Goal: Task Accomplishment & Management: Manage account settings

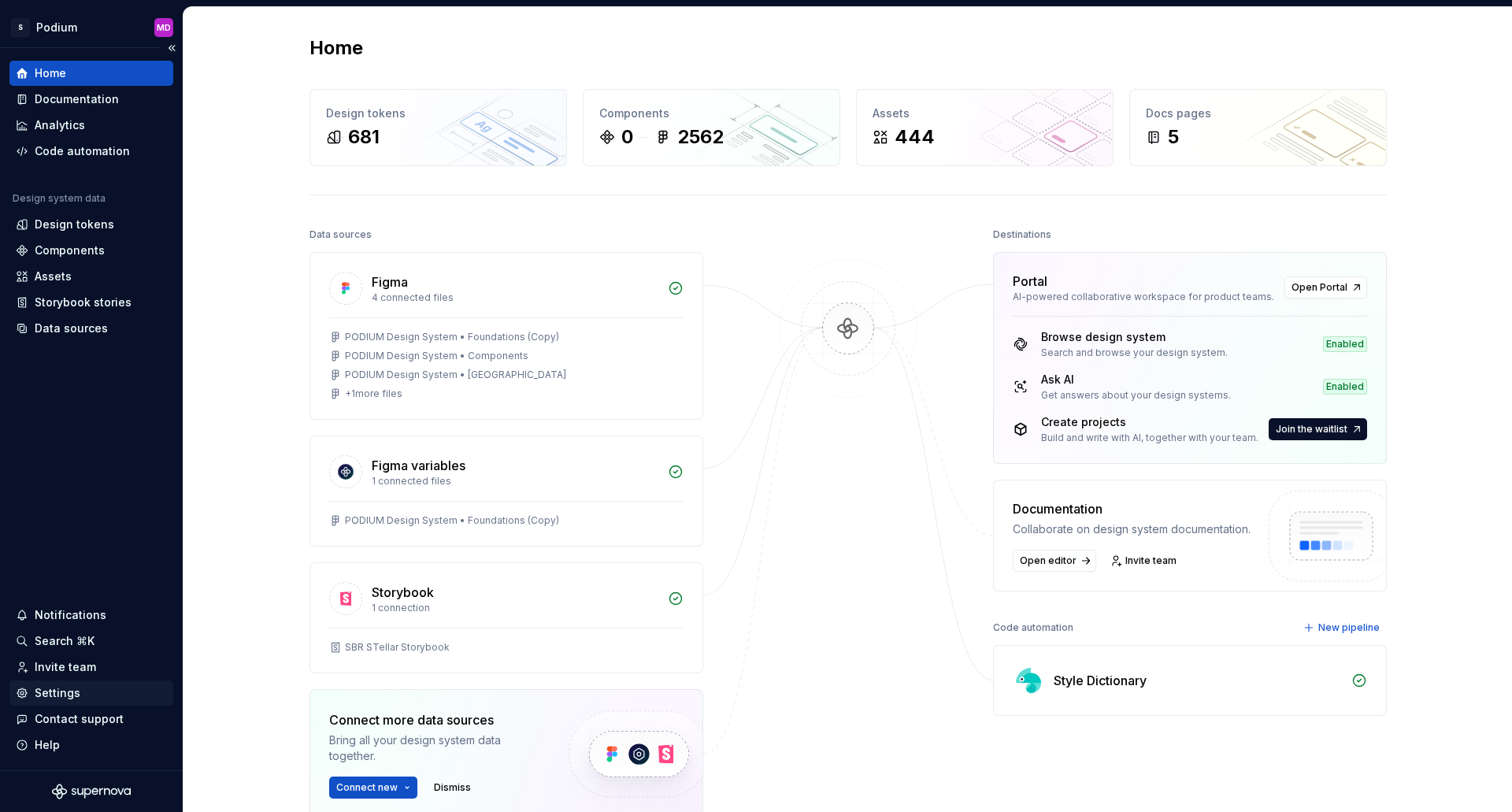
click at [75, 688] on div "Settings" at bounding box center [58, 693] width 46 height 16
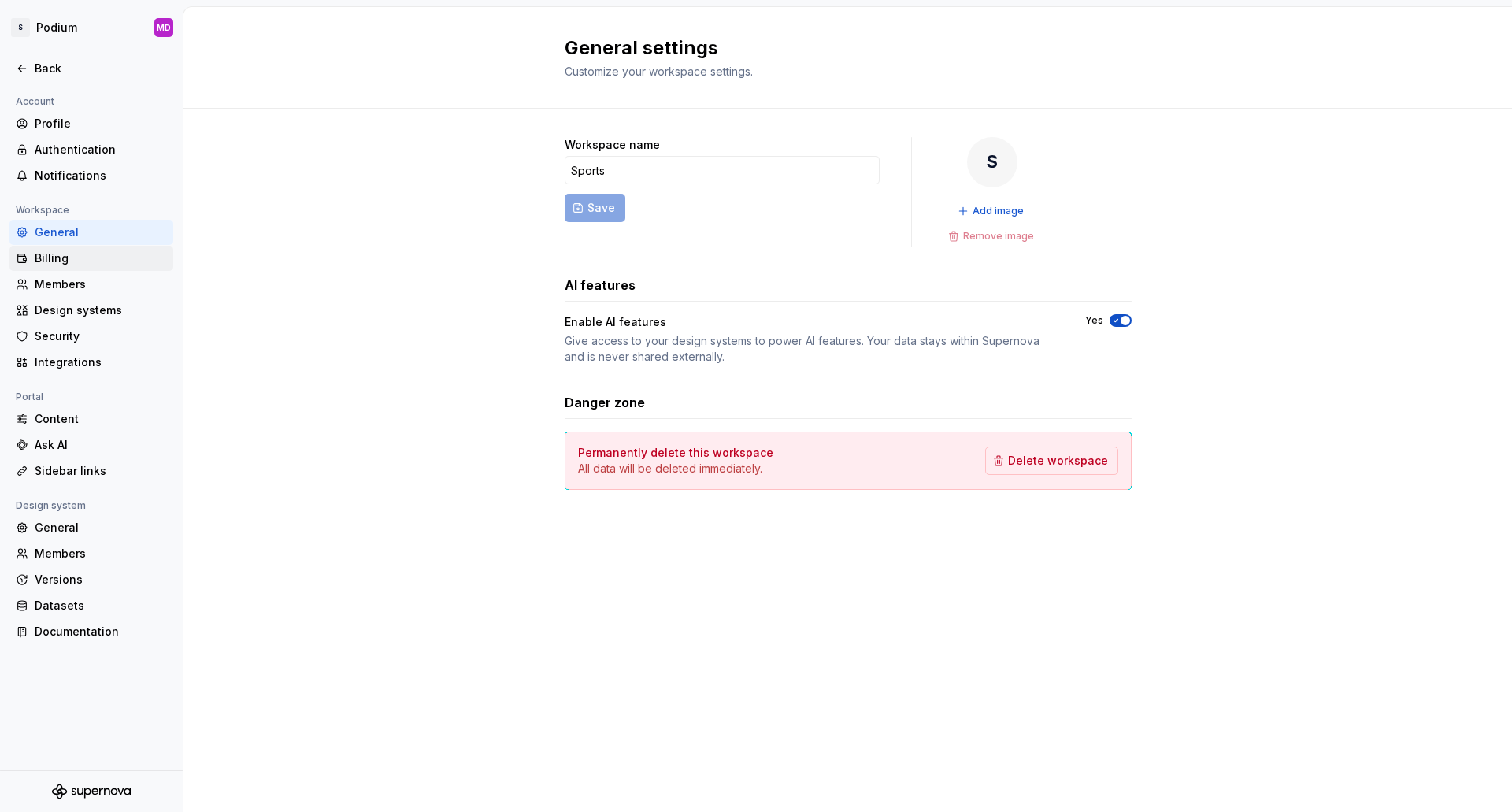
click at [66, 259] on div "Billing" at bounding box center [101, 258] width 132 height 16
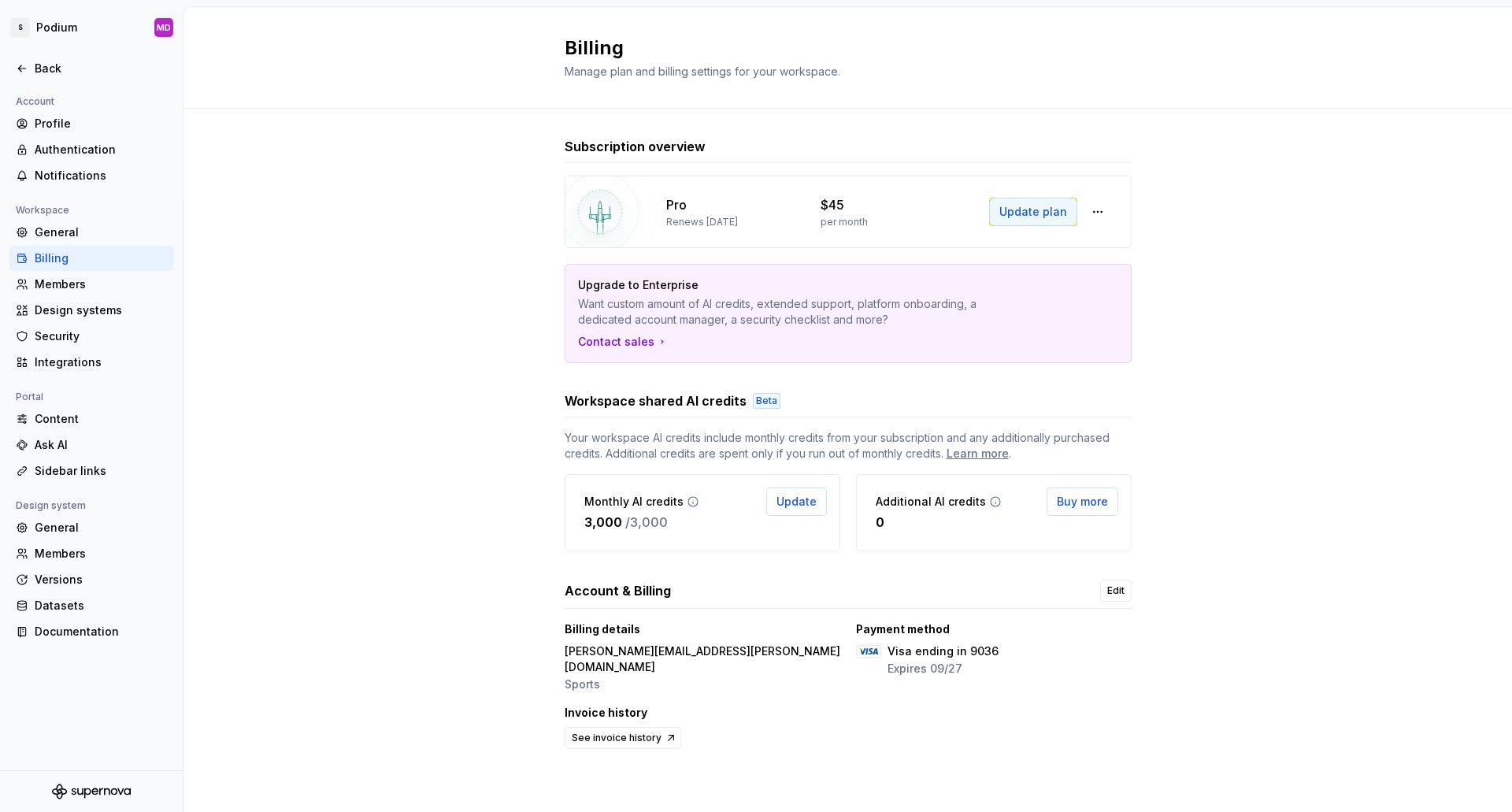
click at [1067, 212] on button "Update plan" at bounding box center [1033, 211] width 88 height 28
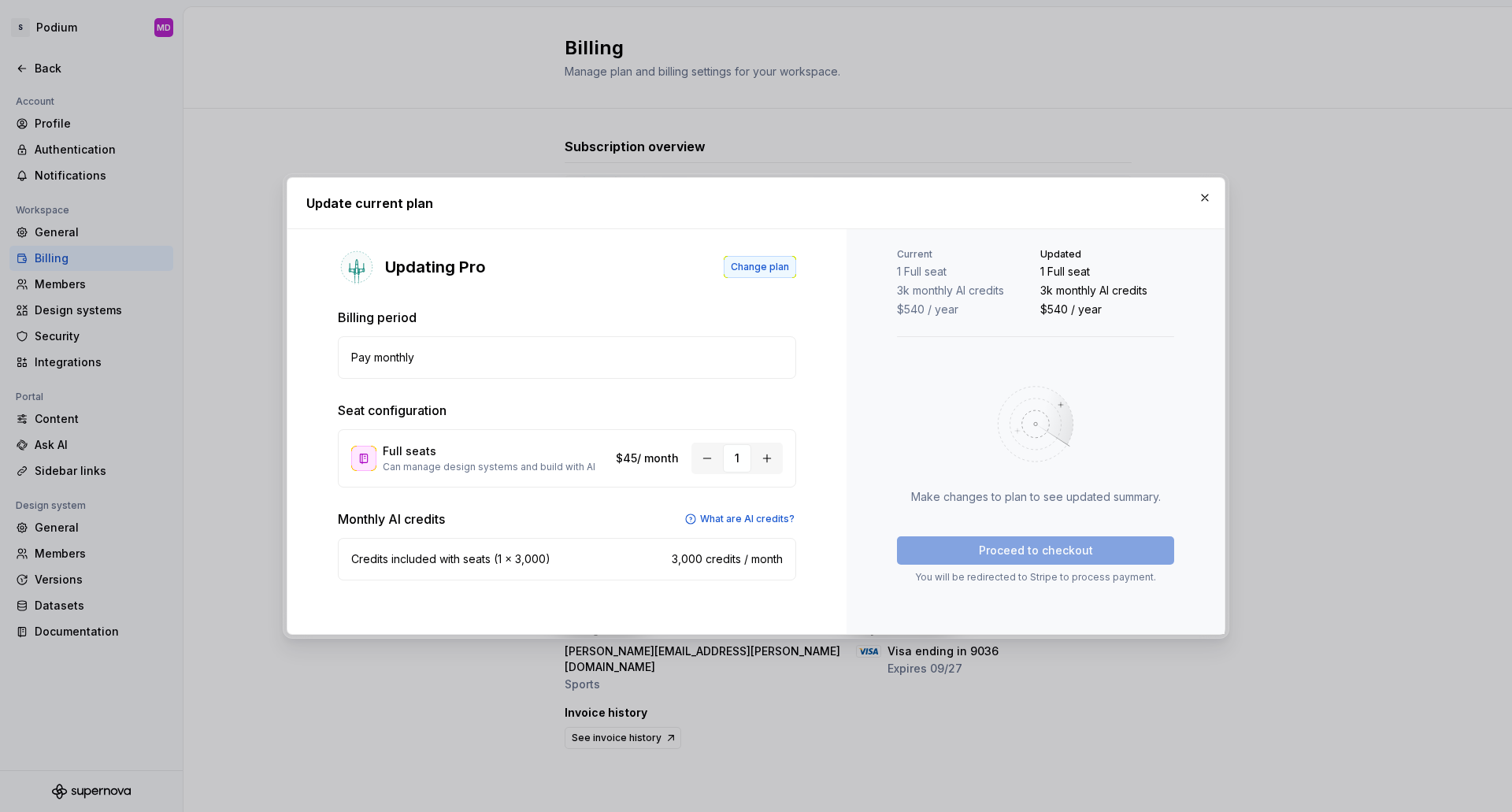
click at [783, 266] on span "Change plan" at bounding box center [759, 267] width 58 height 13
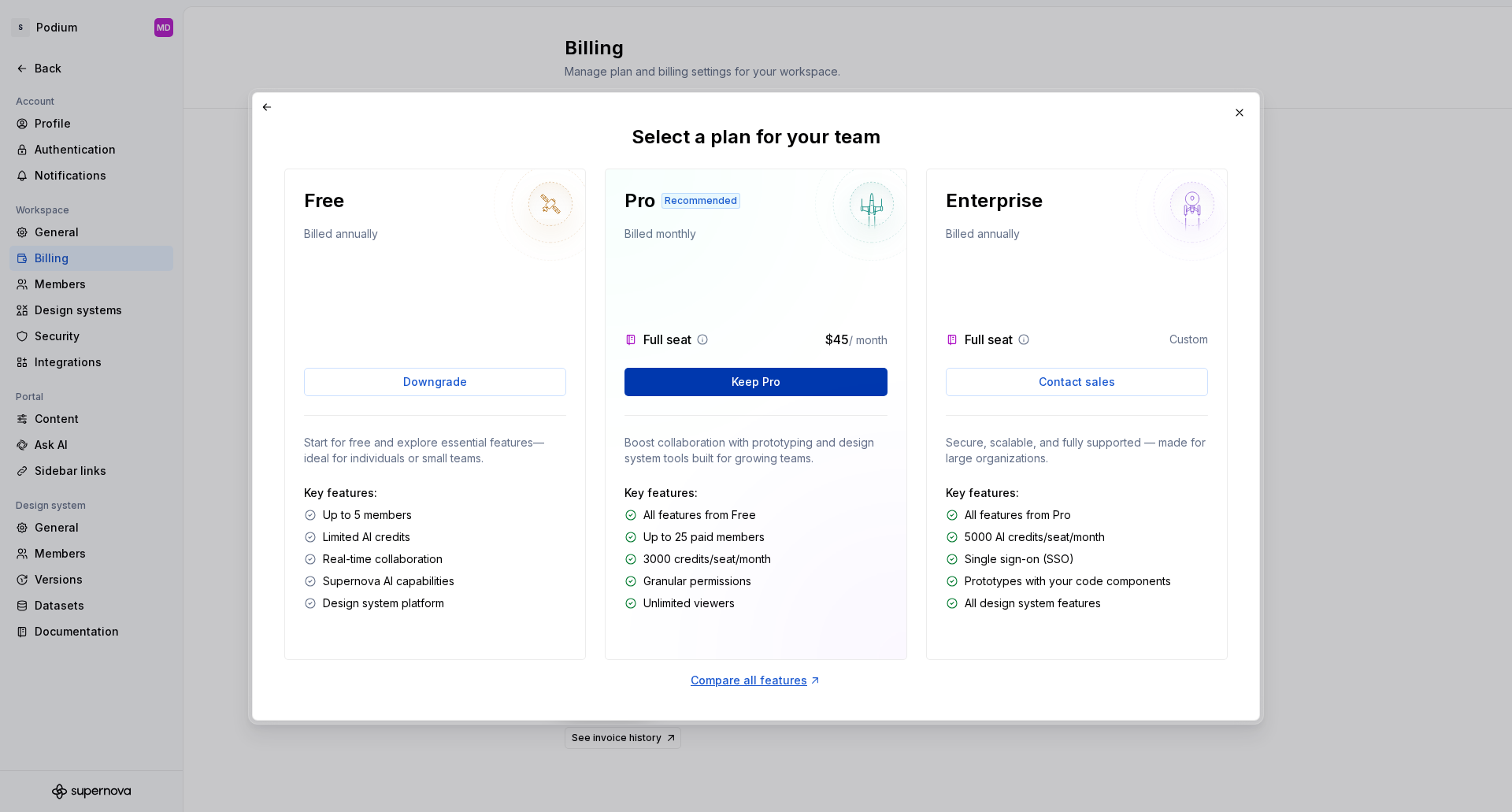
click at [745, 389] on span "Keep Pro" at bounding box center [756, 381] width 49 height 16
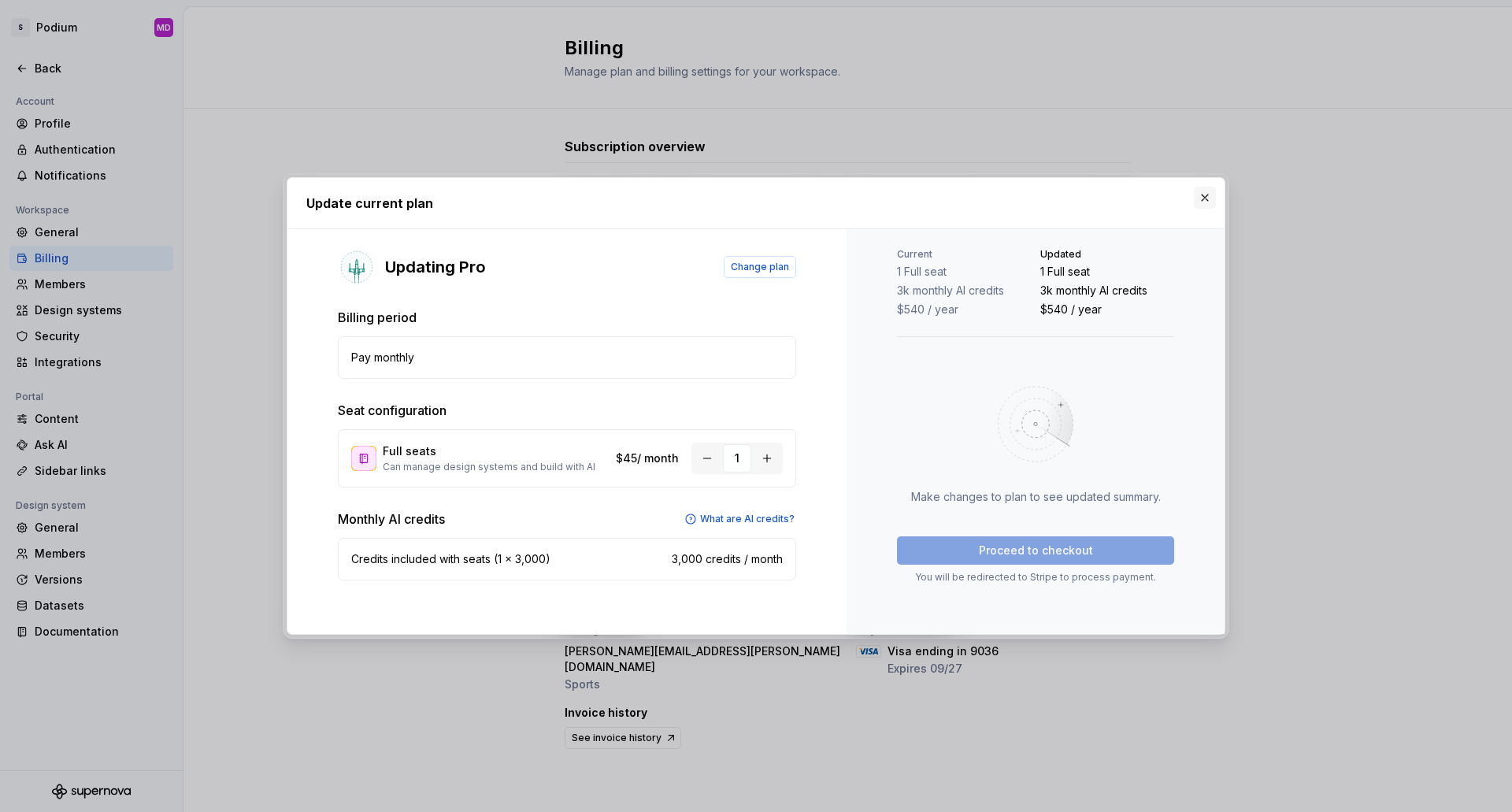
click at [1209, 195] on button "button" at bounding box center [1205, 197] width 22 height 22
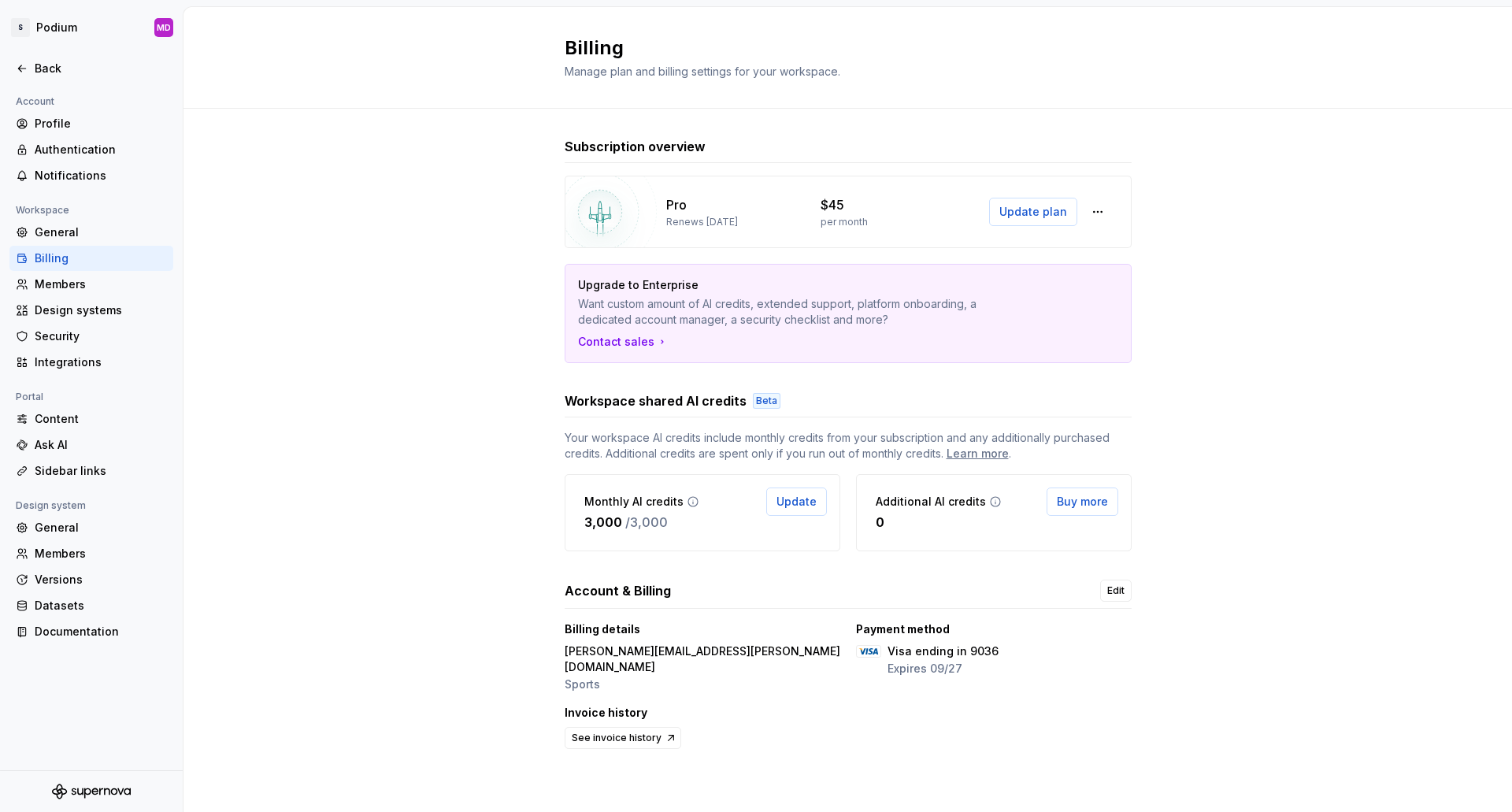
click at [1372, 370] on div "Subscription overview Pro Renews [DATE] $45 per month Update plan Upgrade to En…" at bounding box center [847, 460] width 1328 height 704
click at [64, 34] on html "S Podium MD Back Account Profile Authentication Notifications Workspace General…" at bounding box center [756, 406] width 1512 height 812
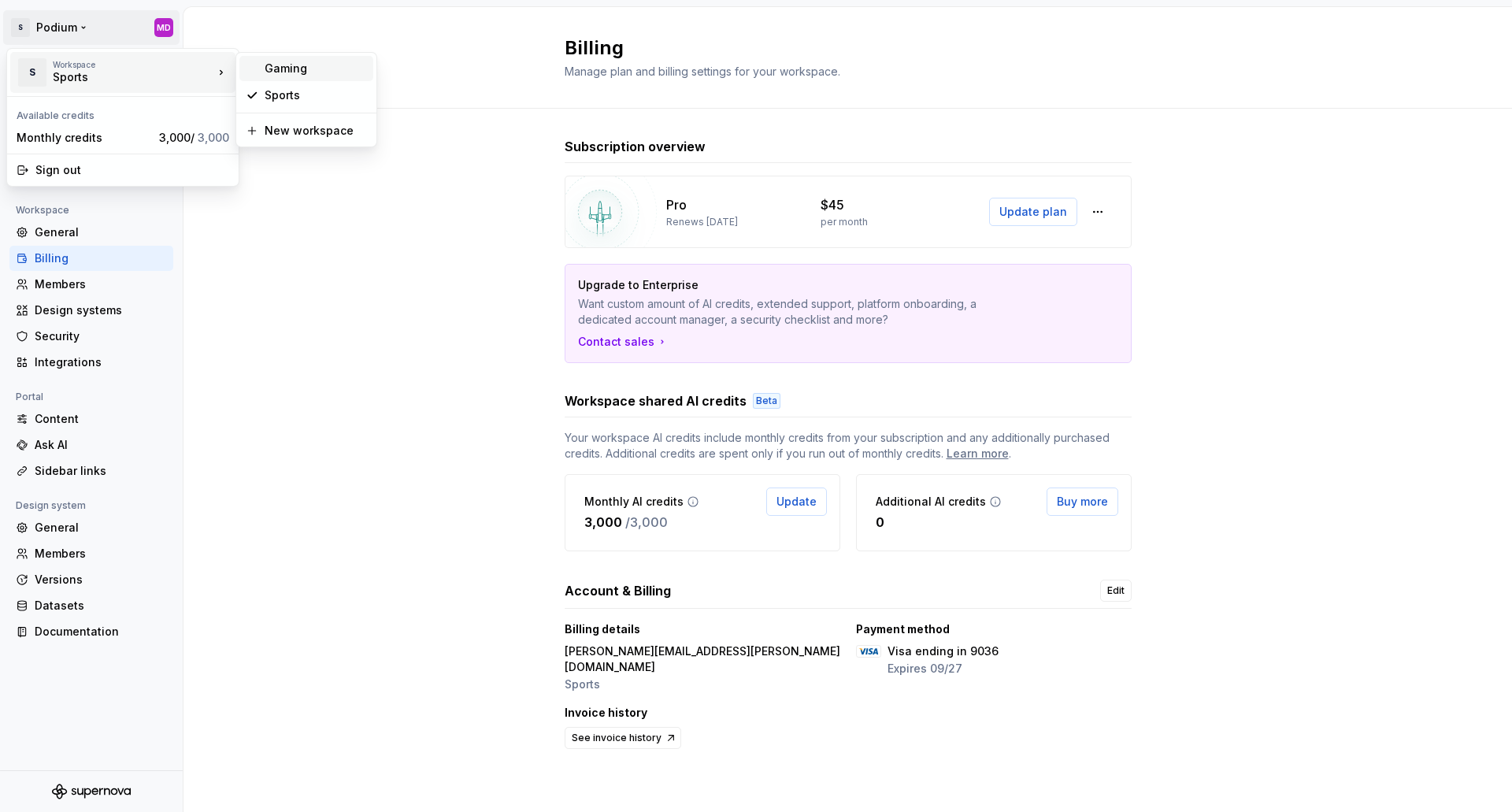
click at [298, 69] on div "Gaming" at bounding box center [316, 68] width 103 height 16
